Goal: Book appointment/travel/reservation

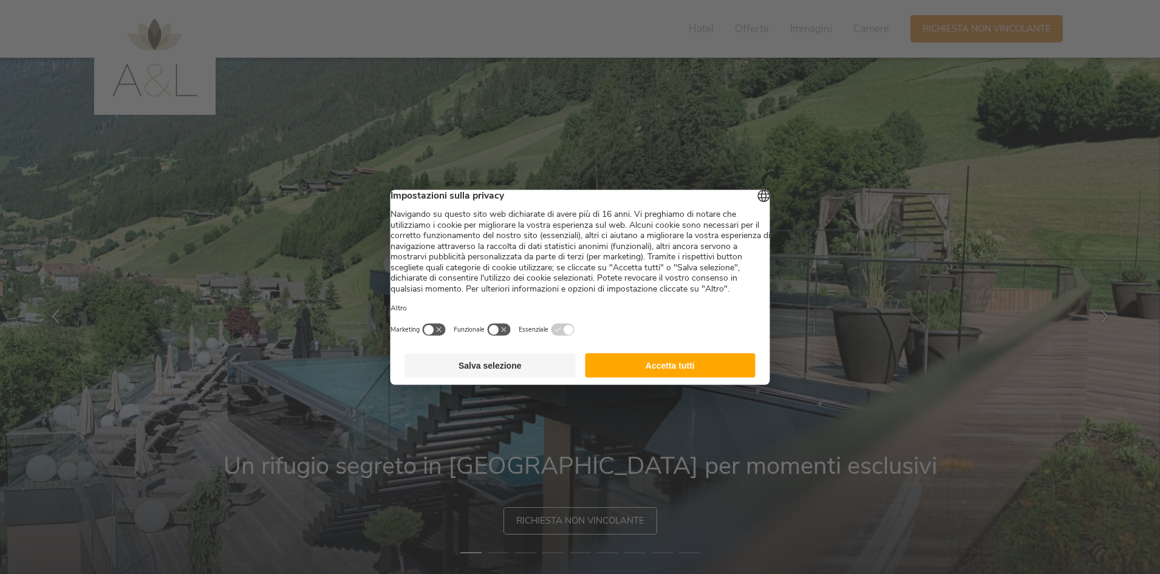
click at [634, 376] on button "Accetta tutti" at bounding box center [670, 365] width 171 height 24
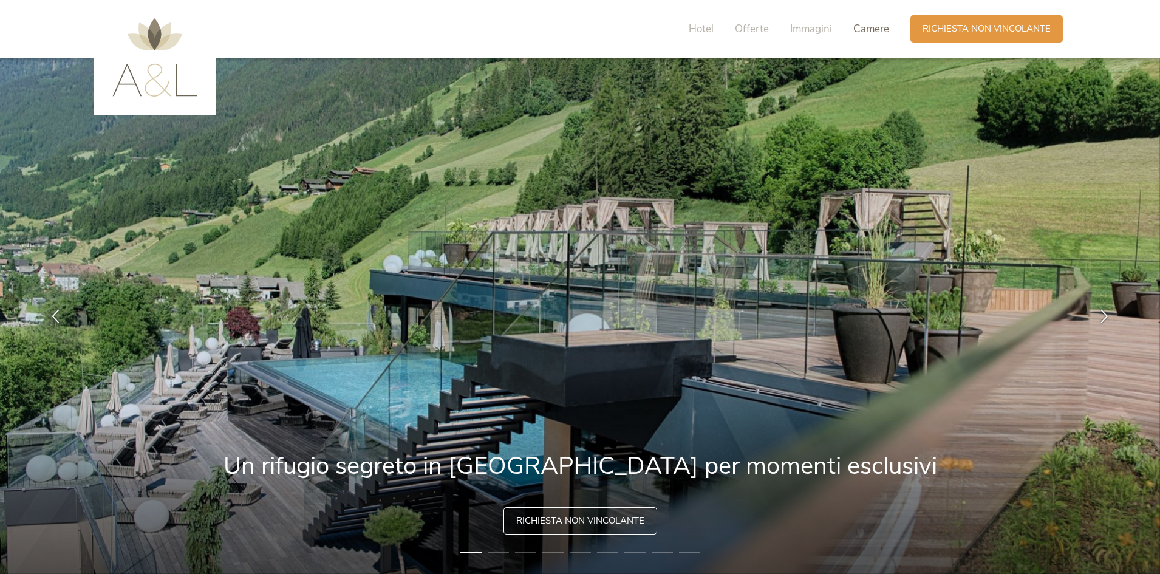
click at [868, 32] on span "Camere" at bounding box center [871, 29] width 36 height 14
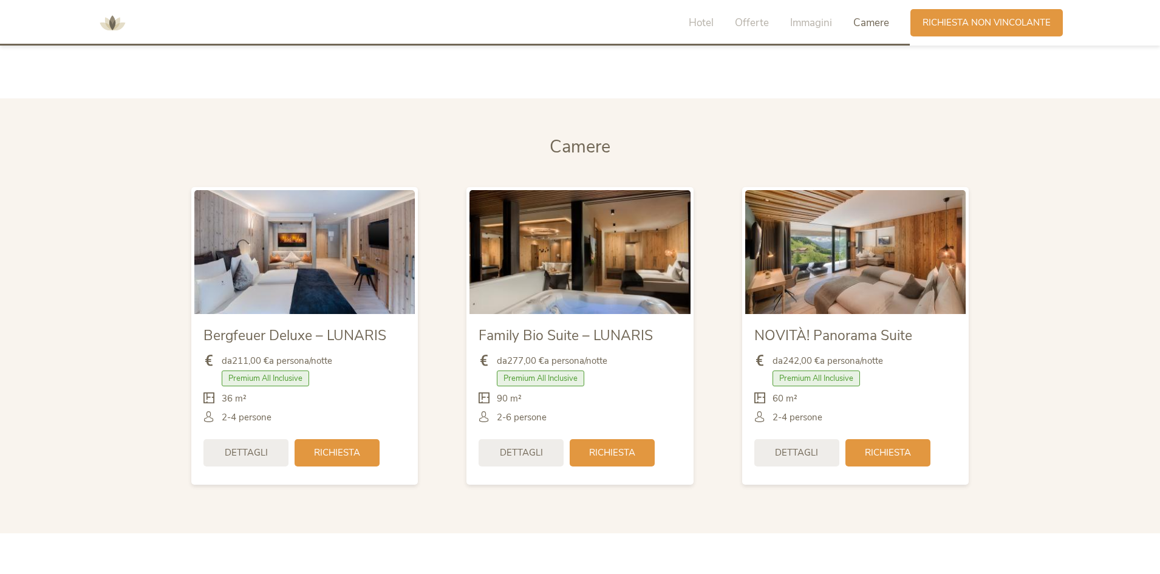
scroll to position [2906, 0]
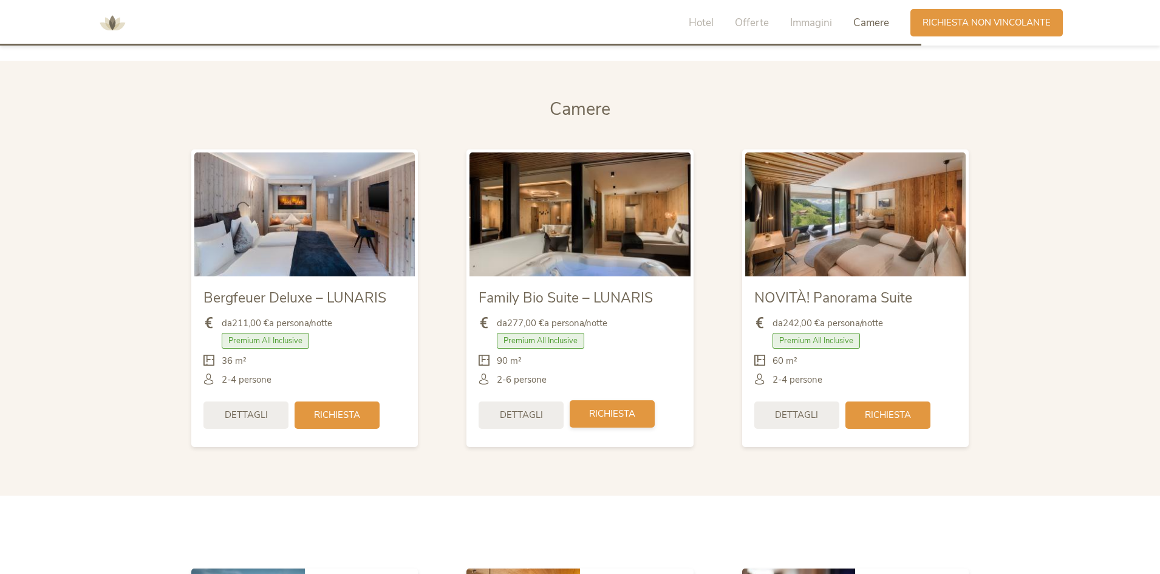
click at [611, 417] on span "Richiesta" at bounding box center [612, 413] width 46 height 13
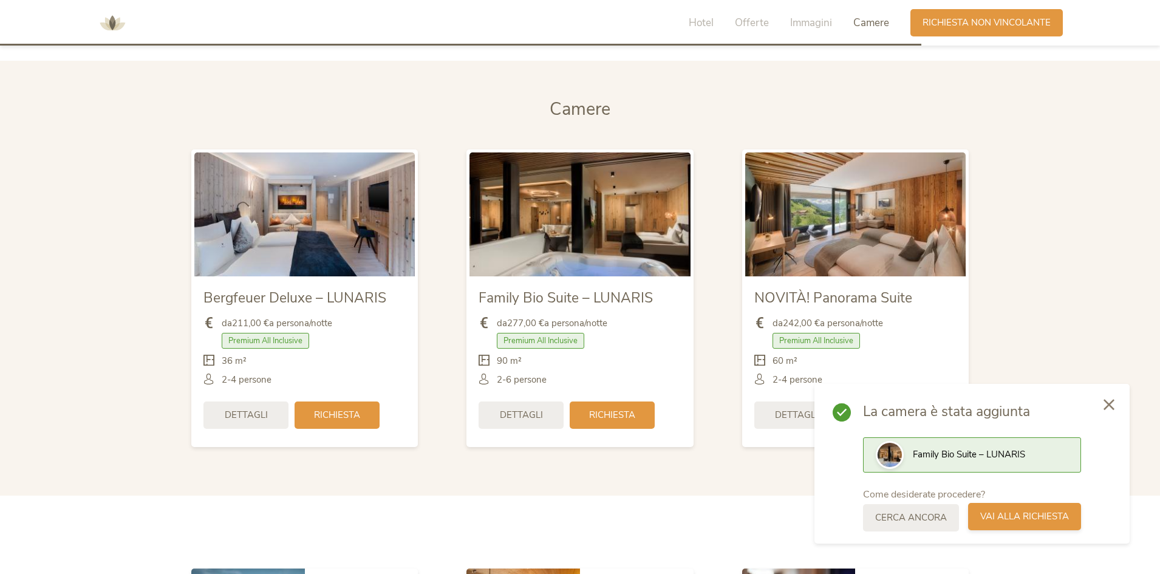
click at [1018, 520] on span "Vai alla richiesta" at bounding box center [1024, 516] width 89 height 13
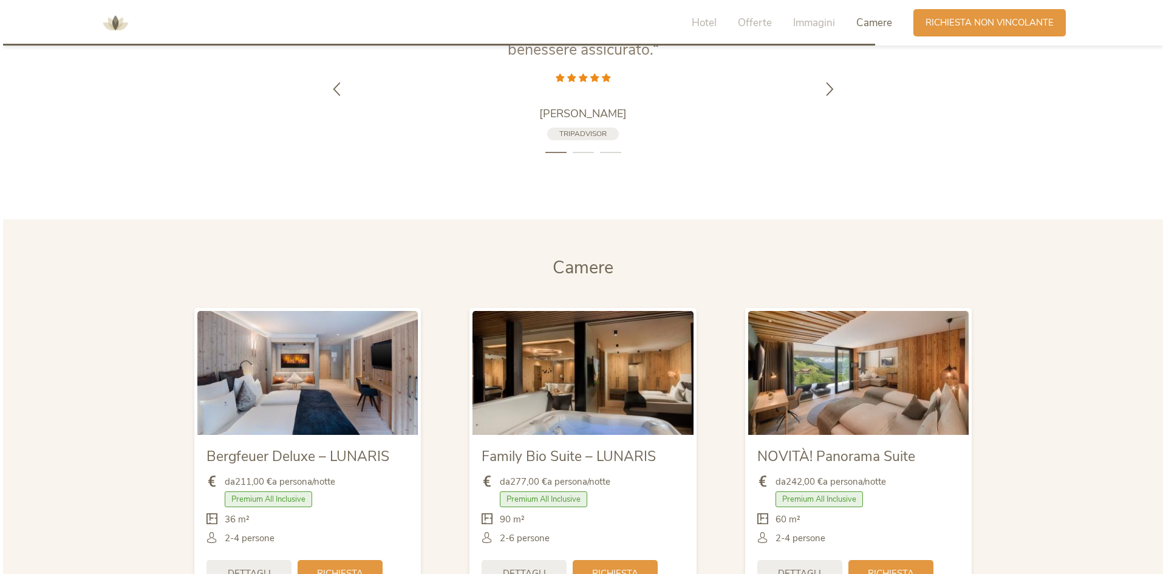
scroll to position [2869, 0]
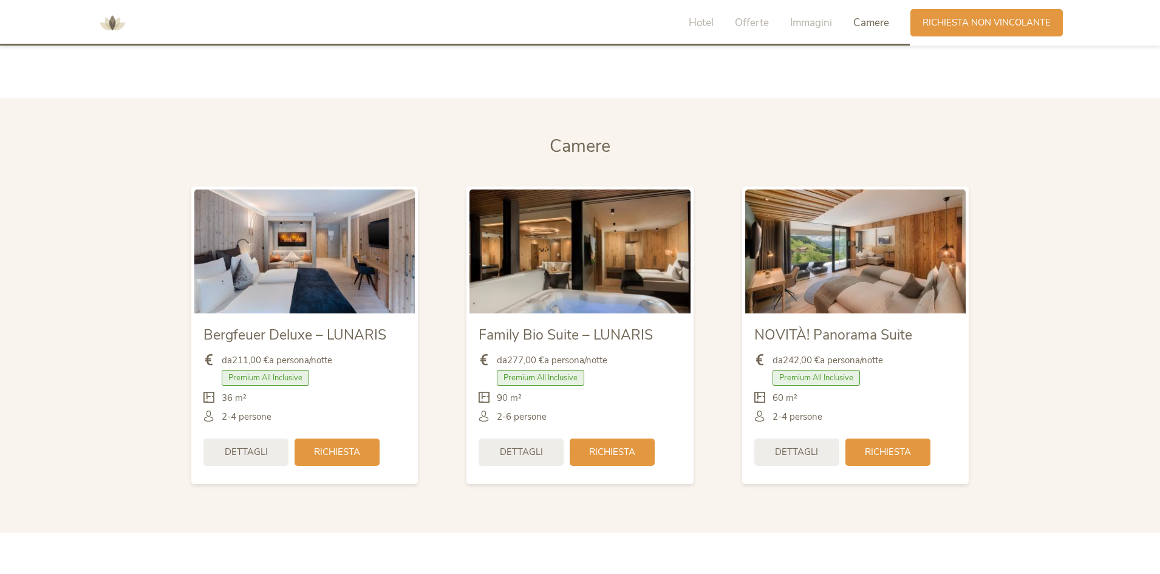
click at [540, 243] on img at bounding box center [579, 251] width 220 height 124
click at [529, 449] on span "Dettagli" at bounding box center [521, 450] width 43 height 13
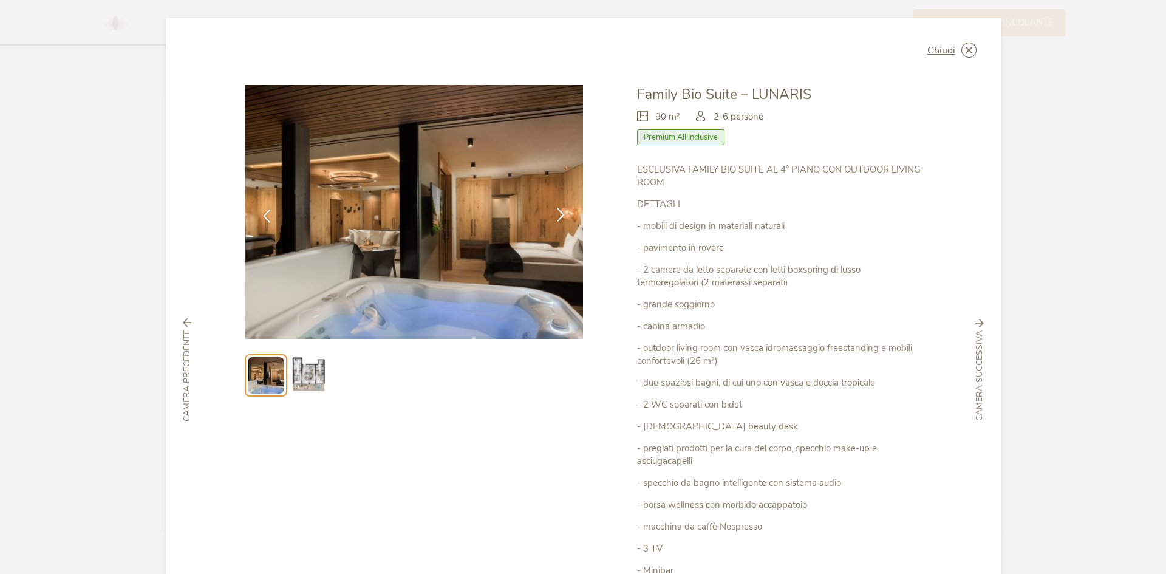
click at [558, 216] on icon at bounding box center [561, 215] width 14 height 14
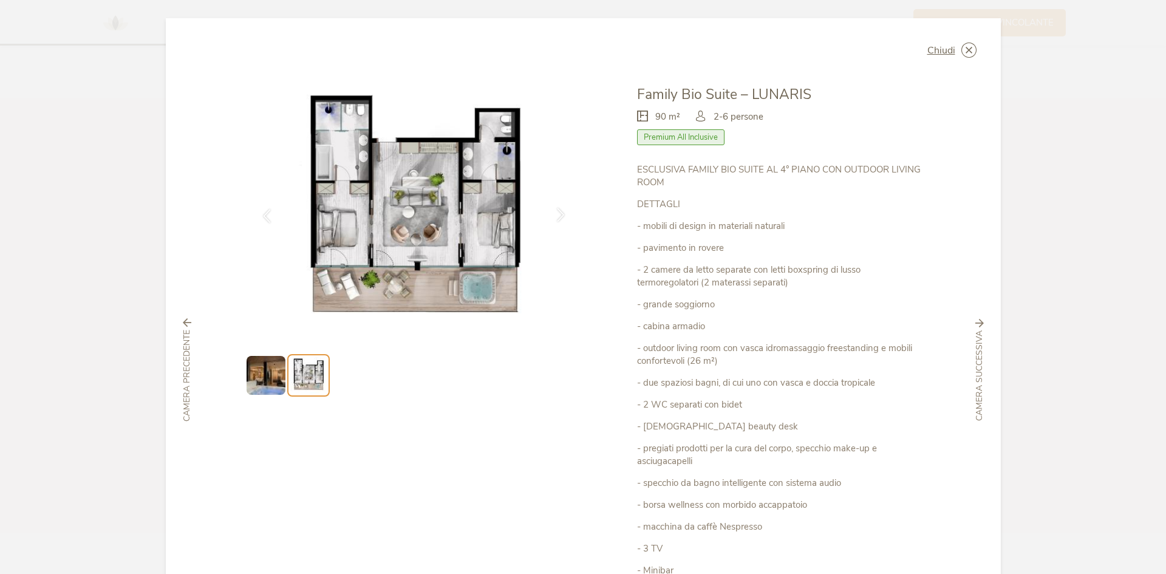
click at [558, 216] on icon at bounding box center [561, 215] width 14 height 14
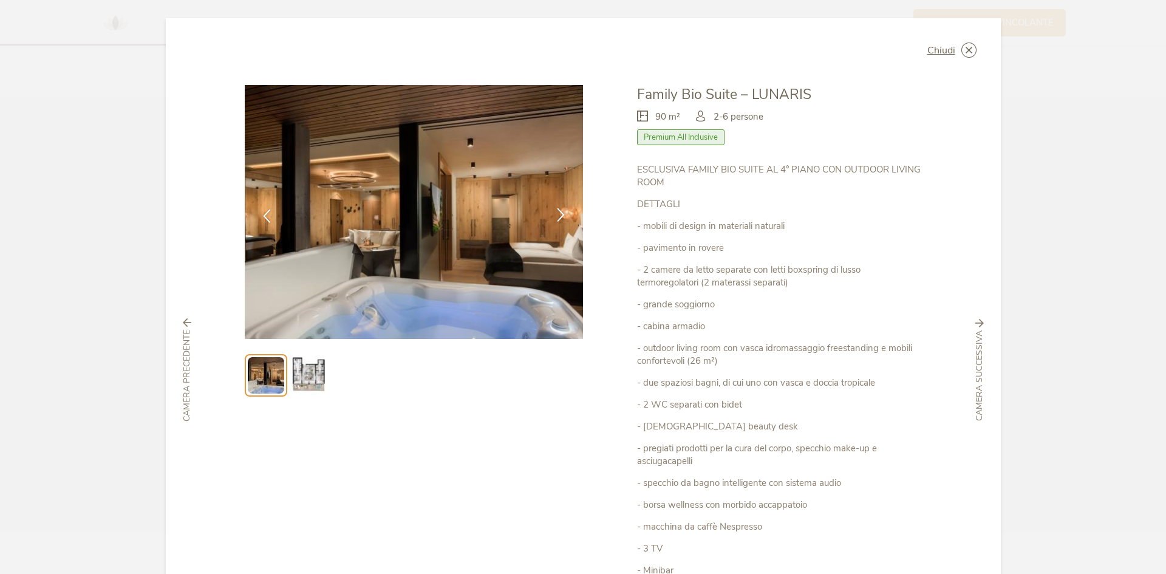
click at [558, 216] on icon at bounding box center [561, 215] width 14 height 14
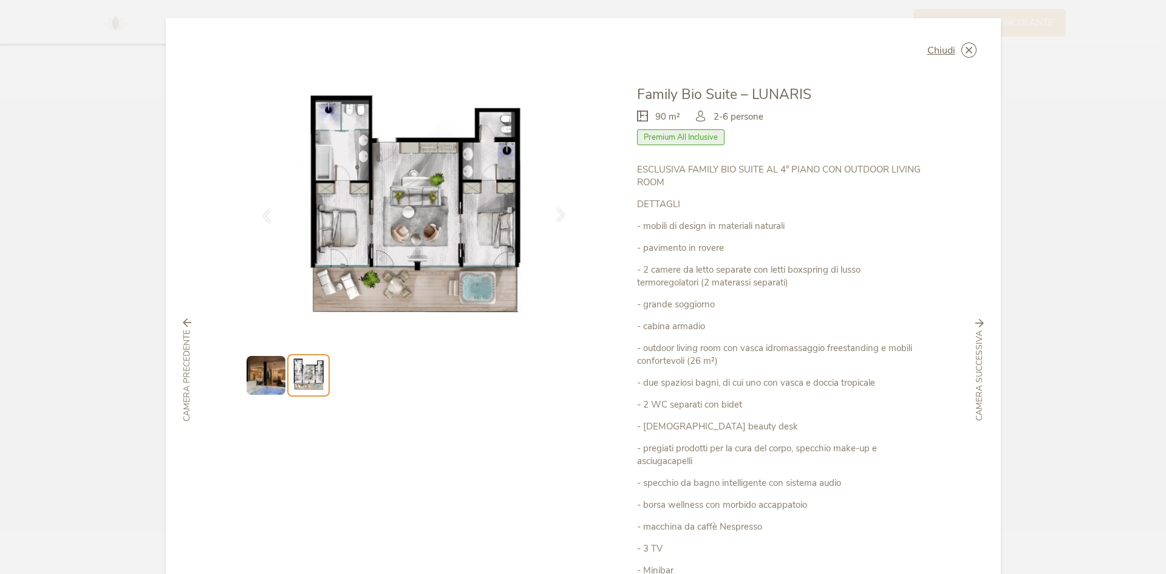
click at [558, 216] on icon at bounding box center [561, 215] width 14 height 14
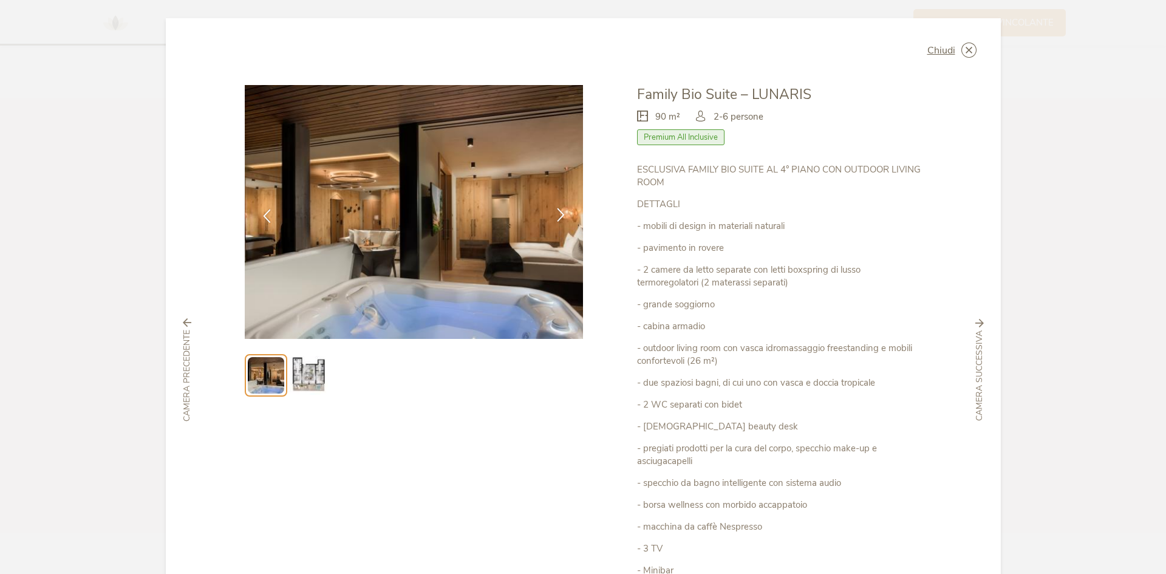
click at [558, 216] on icon at bounding box center [561, 215] width 14 height 14
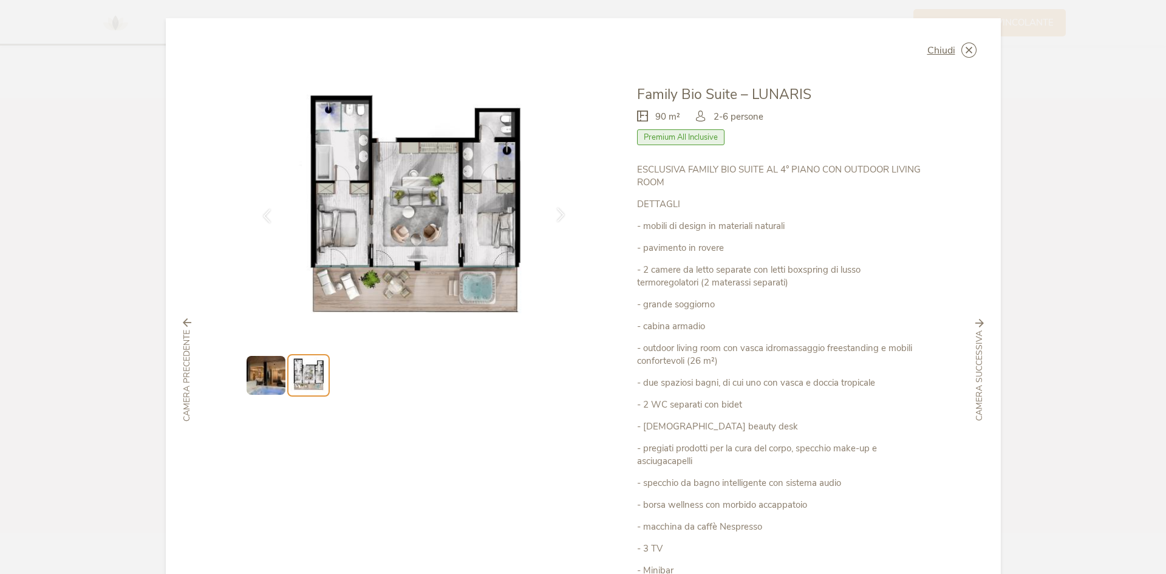
click at [558, 216] on icon at bounding box center [561, 215] width 14 height 14
